Goal: Transaction & Acquisition: Purchase product/service

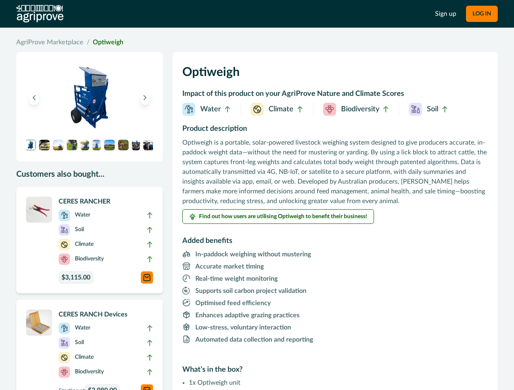
click at [257, 195] on p "Optiweigh is a portable, solar-powered livestock weighing system designed to gi…" at bounding box center [334, 172] width 305 height 68
click at [481, 14] on button "LOG IN" at bounding box center [482, 14] width 32 height 16
click at [34, 98] on icon "Previous image" at bounding box center [34, 98] width 6 height 6
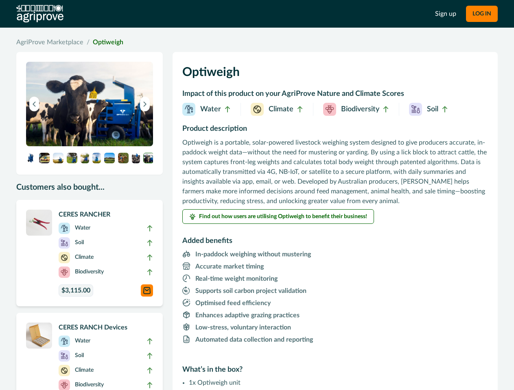
click at [145, 98] on button "Next image" at bounding box center [145, 104] width 10 height 15
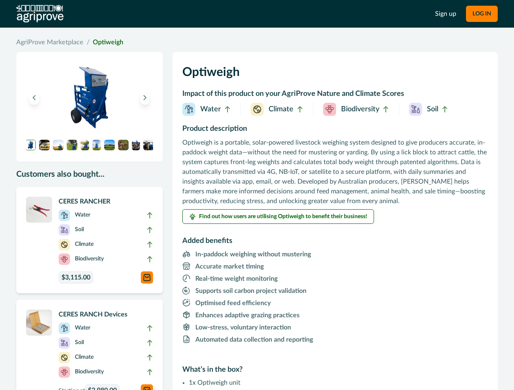
click at [31, 145] on img at bounding box center [30, 145] width 11 height 11
click at [44, 145] on img at bounding box center [44, 145] width 11 height 11
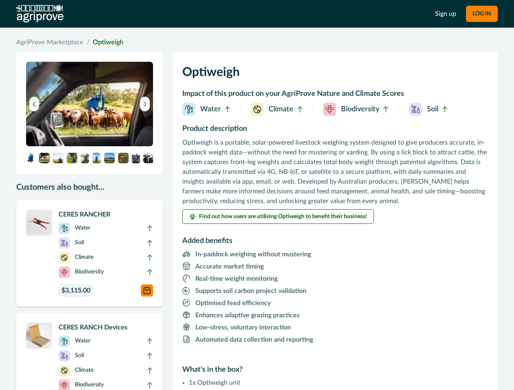
click at [58, 145] on img at bounding box center [89, 104] width 127 height 85
click at [72, 145] on img at bounding box center [89, 104] width 127 height 85
click at [85, 145] on img at bounding box center [89, 104] width 127 height 85
click at [96, 145] on img at bounding box center [89, 104] width 127 height 85
